Goal: Communication & Community: Share content

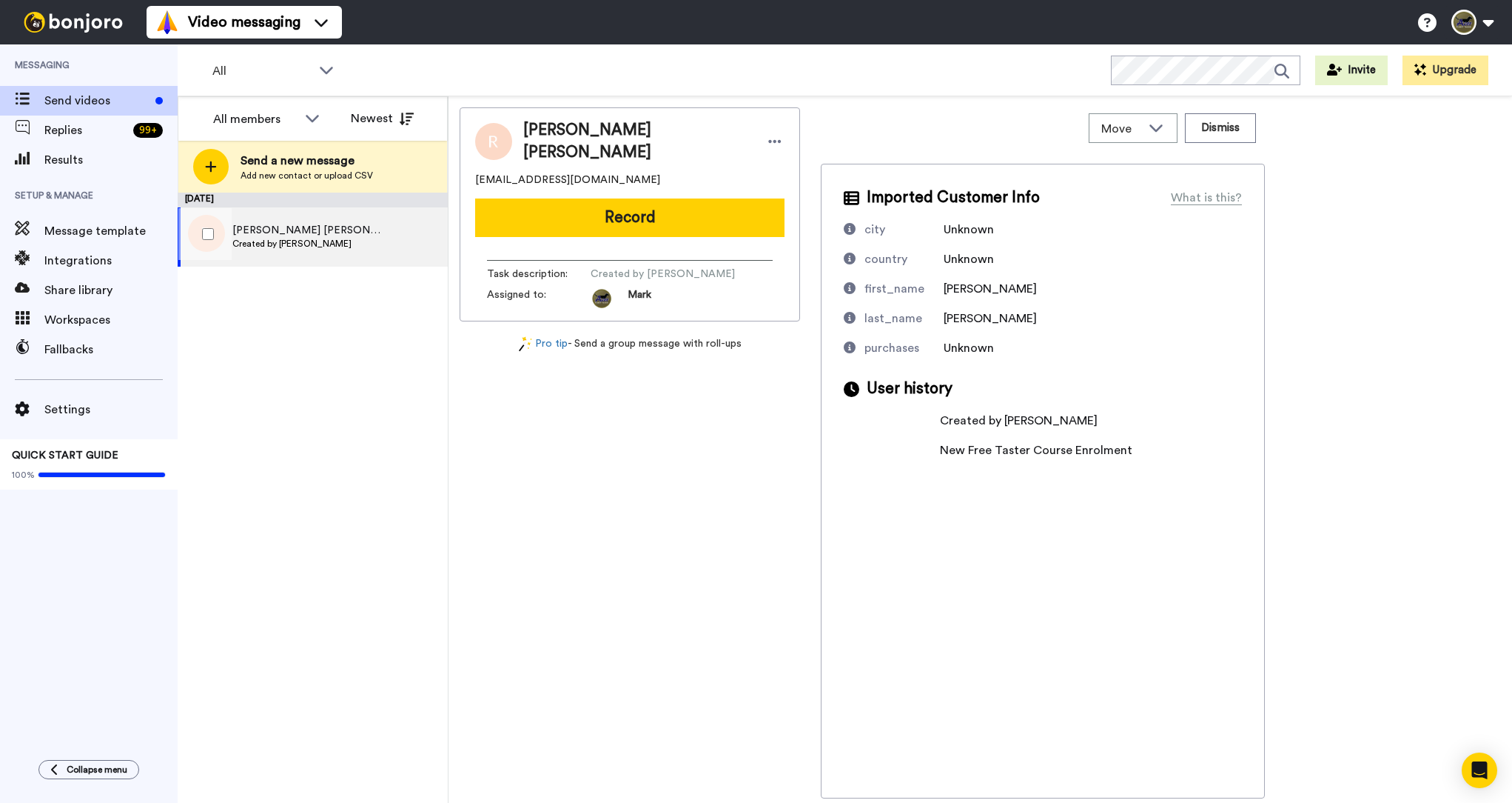
click at [351, 246] on div "[PERSON_NAME] [PERSON_NAME] Created by [PERSON_NAME]" at bounding box center [283, 237] width 211 height 59
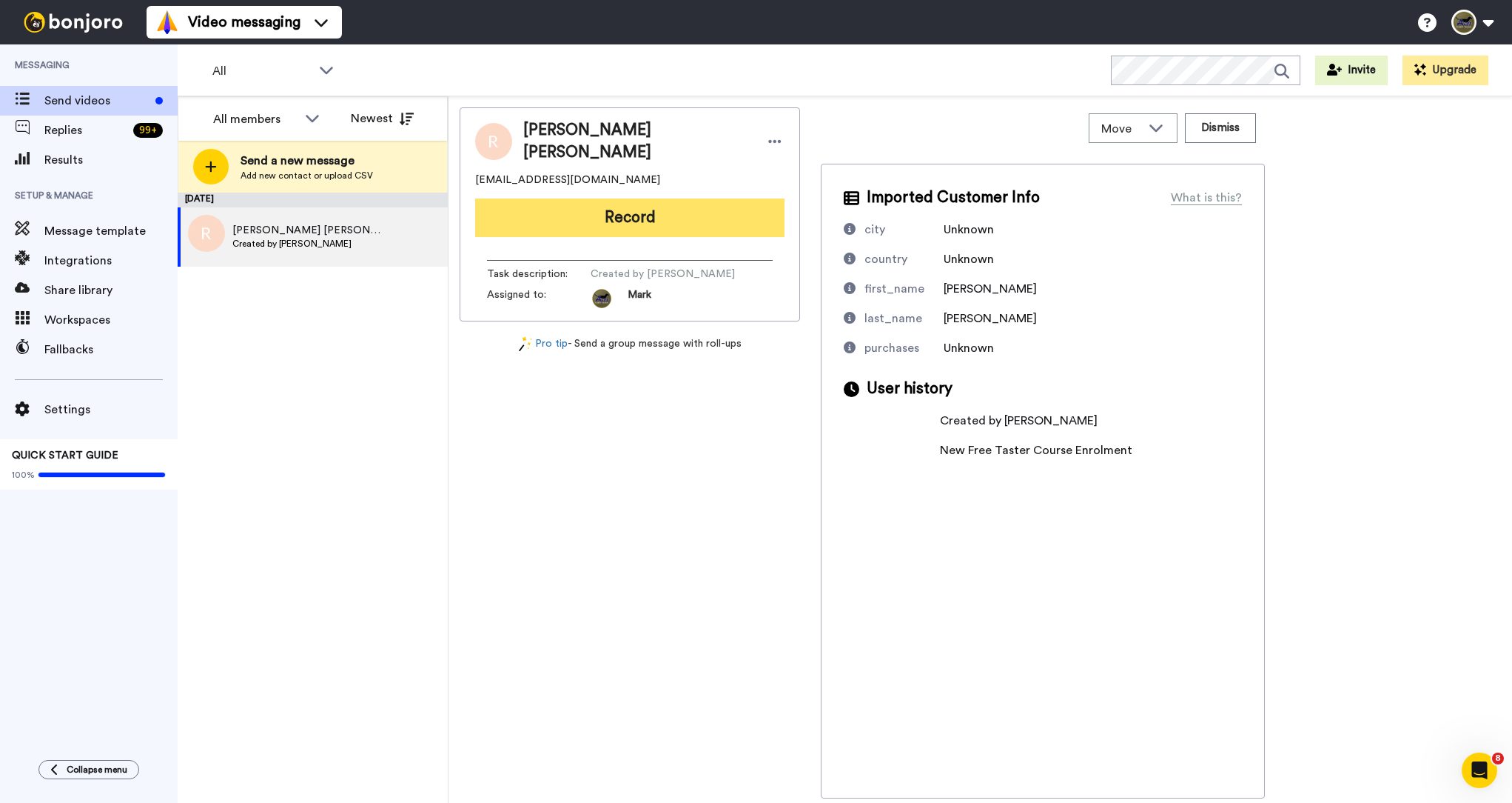
click at [663, 217] on button "Record" at bounding box center [630, 218] width 310 height 39
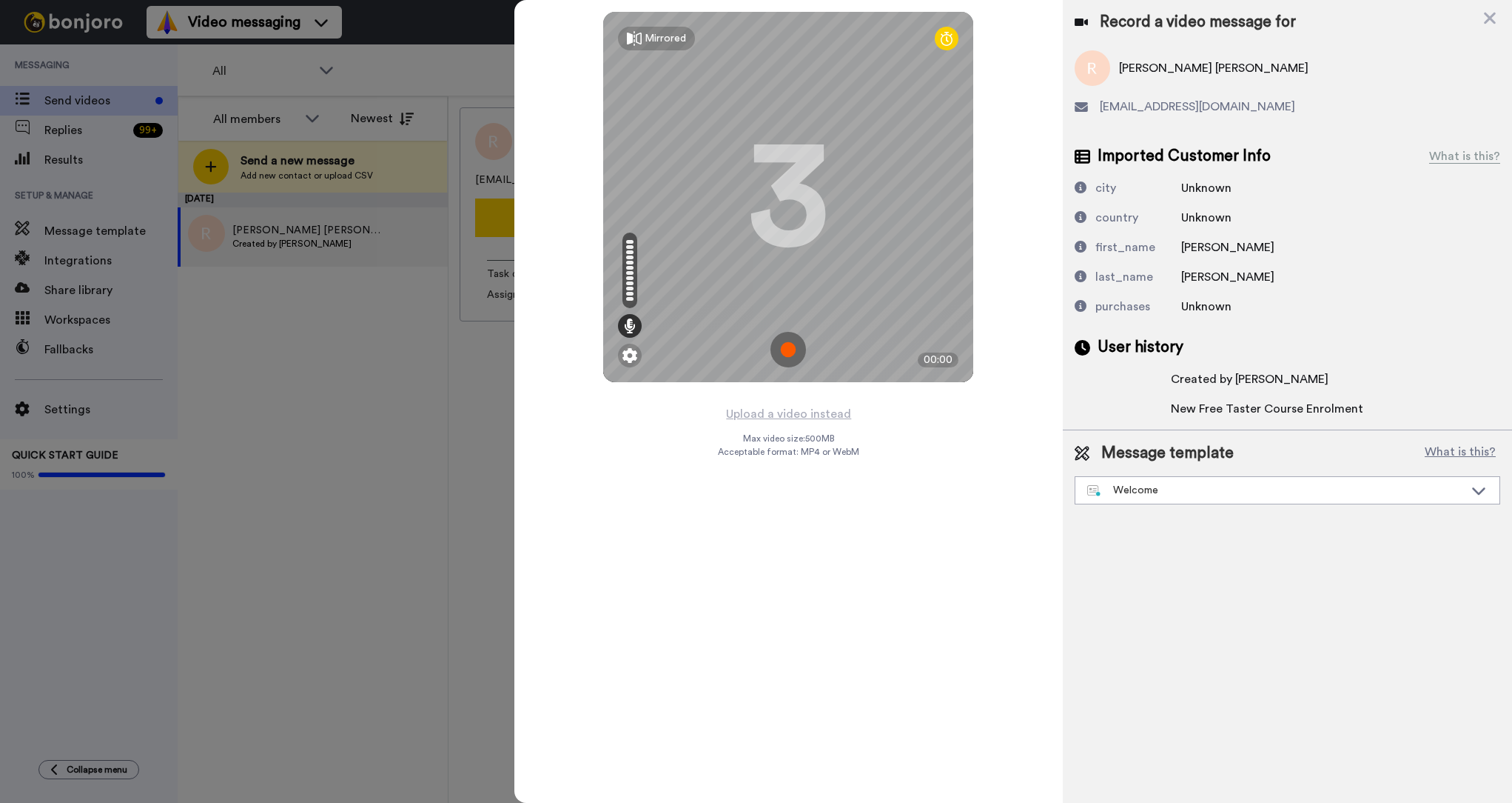
click at [803, 355] on img at bounding box center [788, 349] width 36 height 36
click at [795, 349] on img at bounding box center [788, 349] width 36 height 36
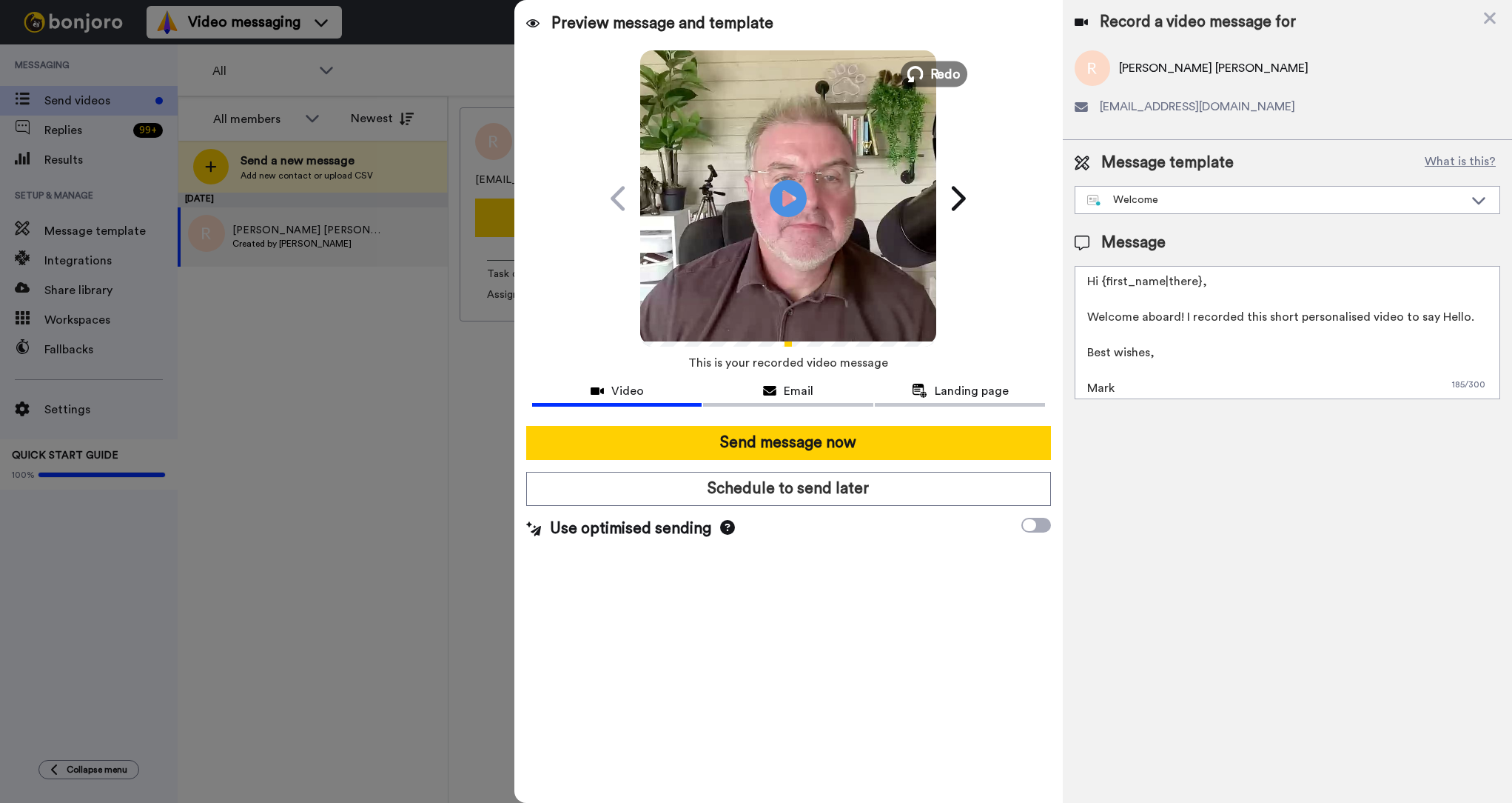
click at [944, 71] on span "Redo" at bounding box center [946, 73] width 31 height 19
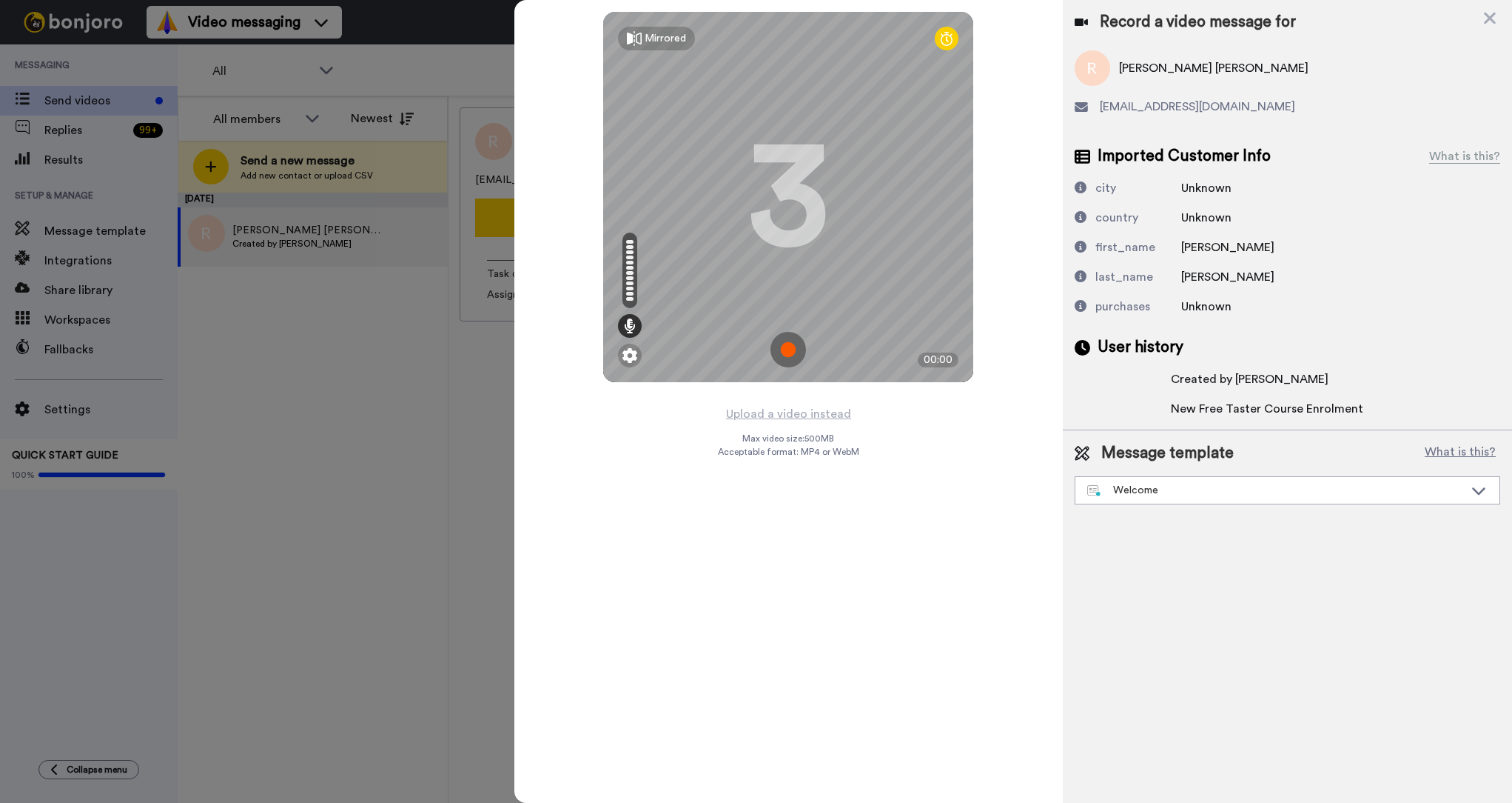
click at [786, 353] on img at bounding box center [788, 349] width 36 height 36
drag, startPoint x: 794, startPoint y: 341, endPoint x: 791, endPoint y: 351, distance: 10.4
click at [794, 344] on img at bounding box center [788, 349] width 36 height 36
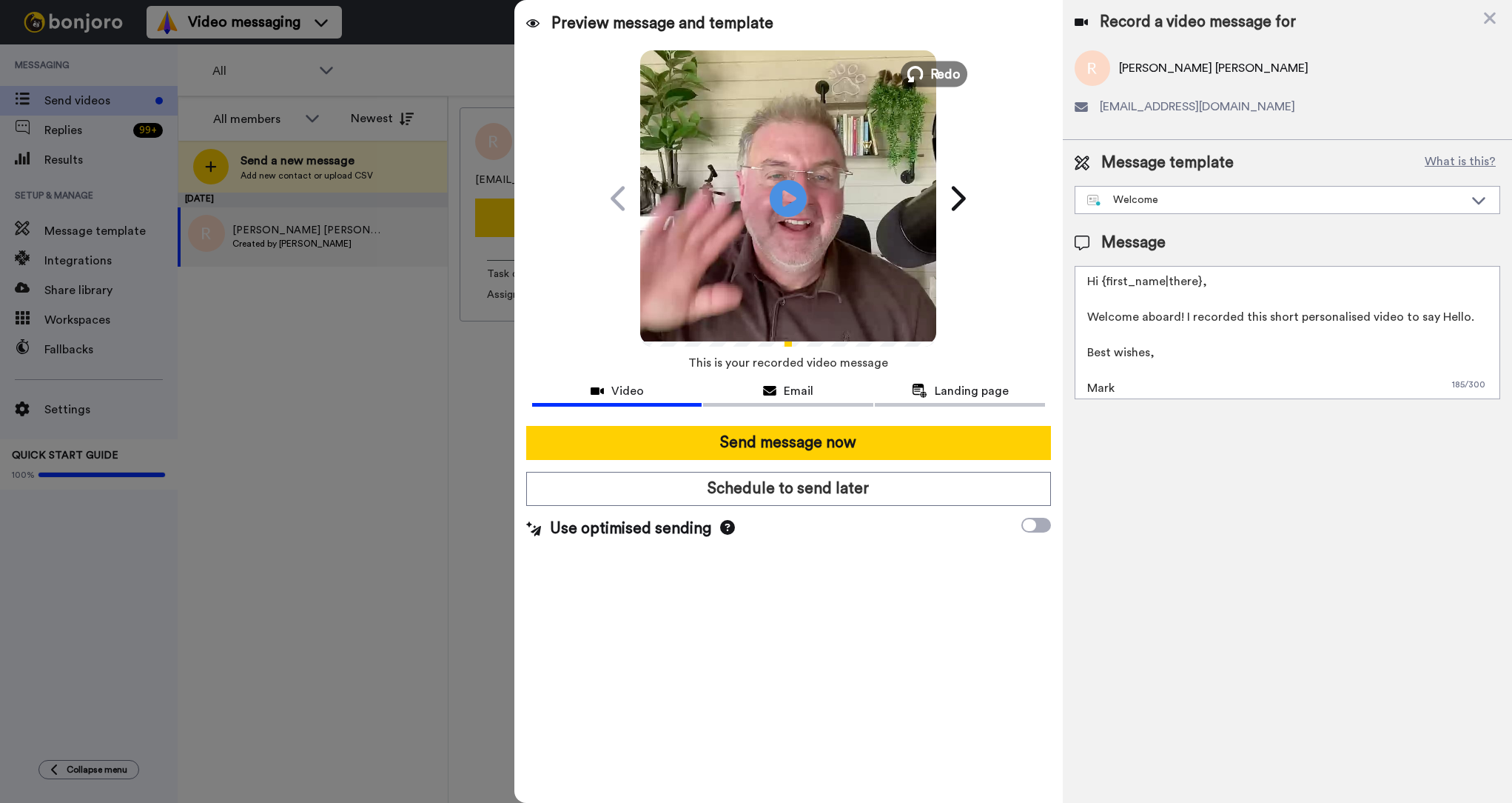
click at [925, 80] on button "Redo" at bounding box center [933, 74] width 66 height 26
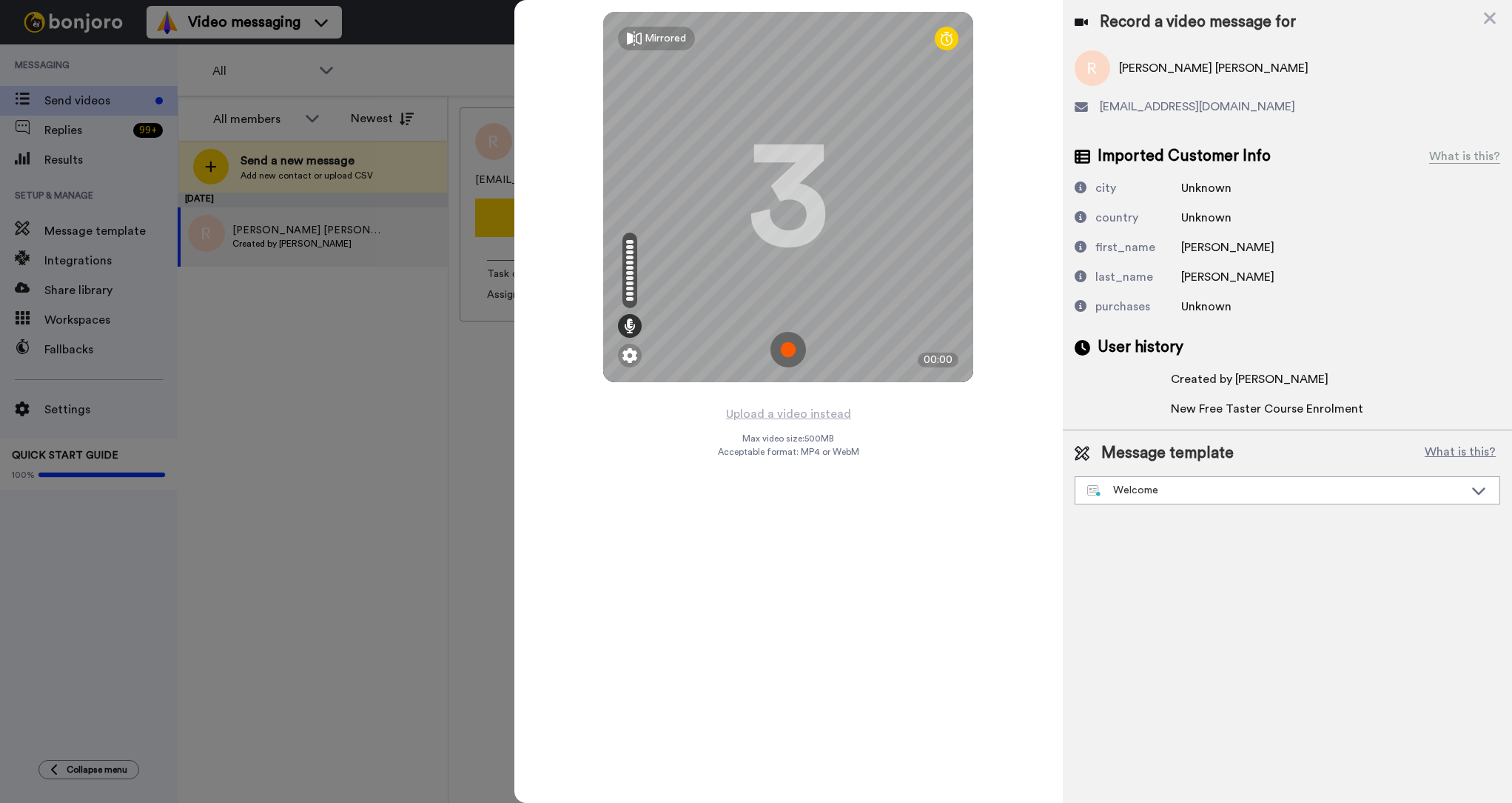
click at [781, 348] on img at bounding box center [788, 349] width 36 height 36
click at [782, 348] on img at bounding box center [788, 349] width 36 height 36
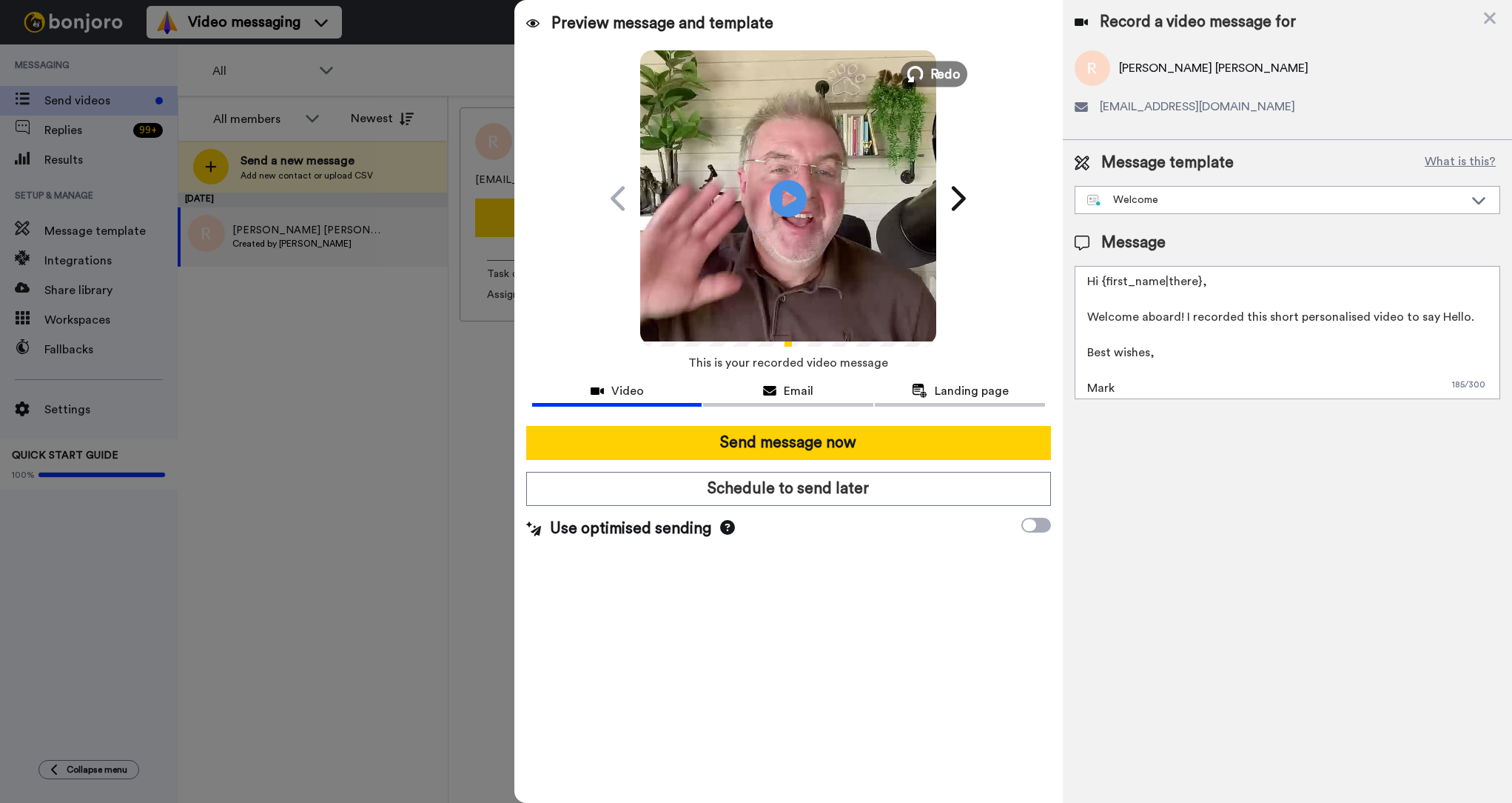
click at [922, 67] on icon at bounding box center [916, 74] width 17 height 17
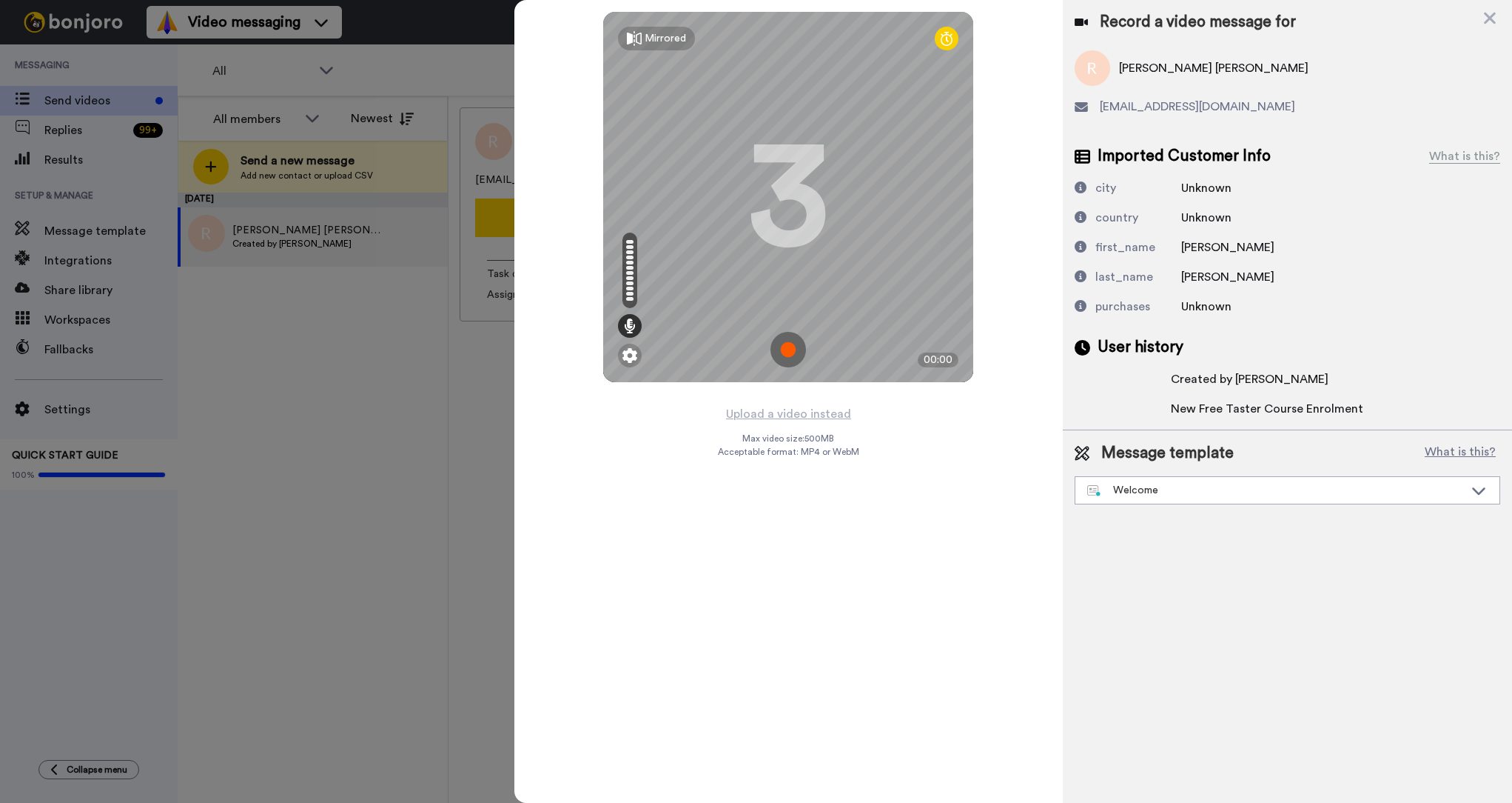
click at [780, 339] on img at bounding box center [788, 349] width 36 height 36
click at [787, 348] on img at bounding box center [788, 349] width 36 height 36
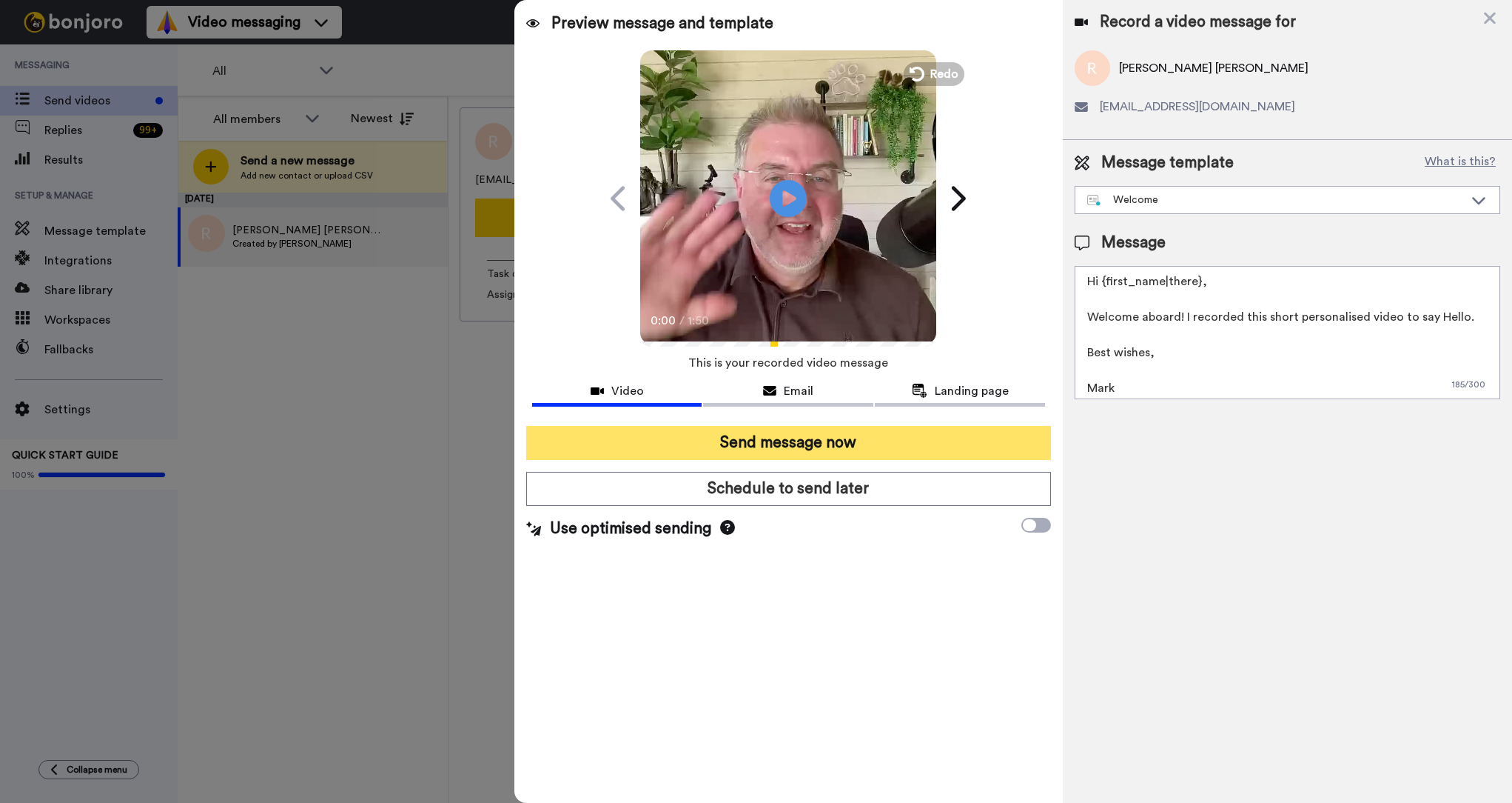
click at [799, 451] on button "Send message now" at bounding box center [789, 443] width 525 height 34
